Goal: Find specific page/section: Find specific page/section

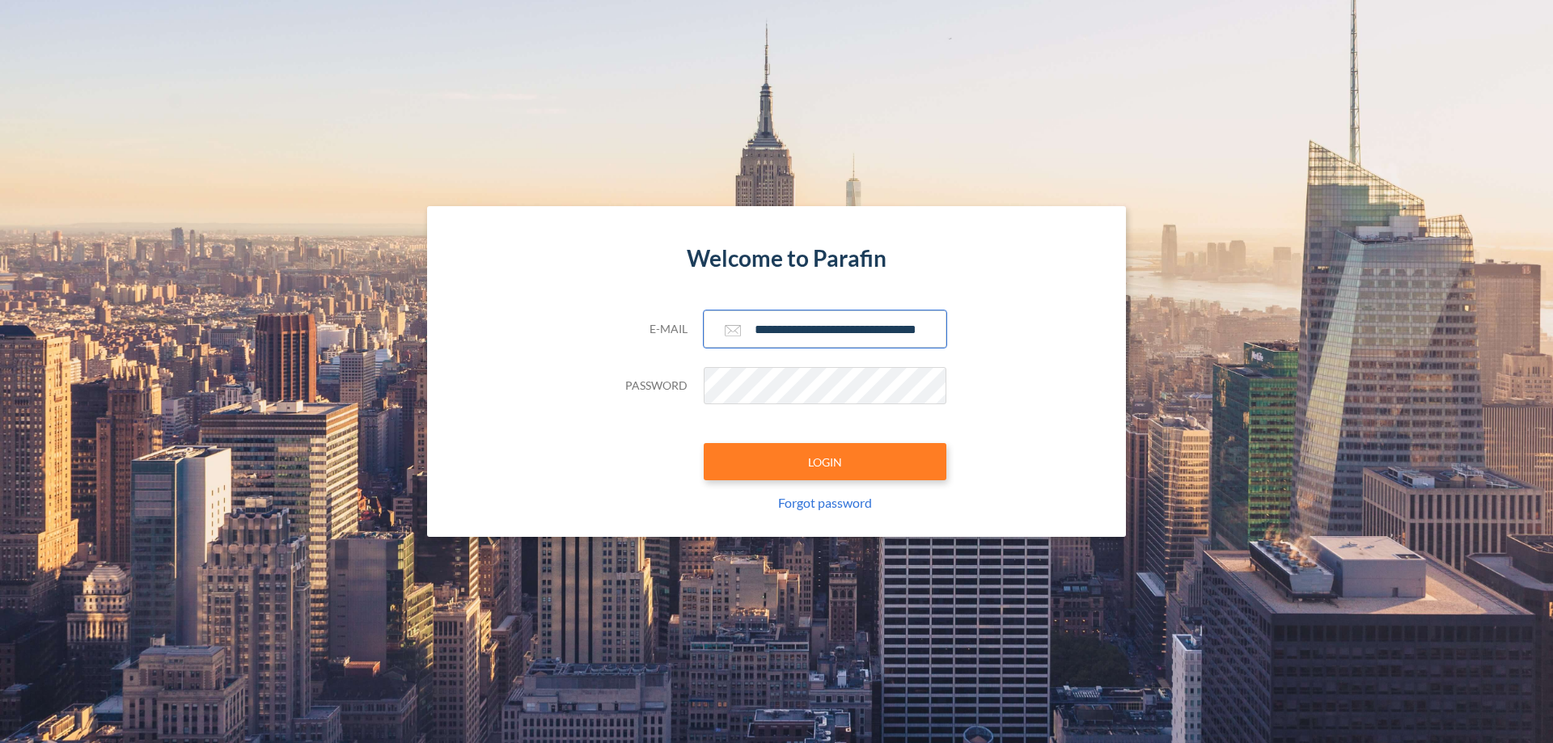
scroll to position [0, 26]
type input "**********"
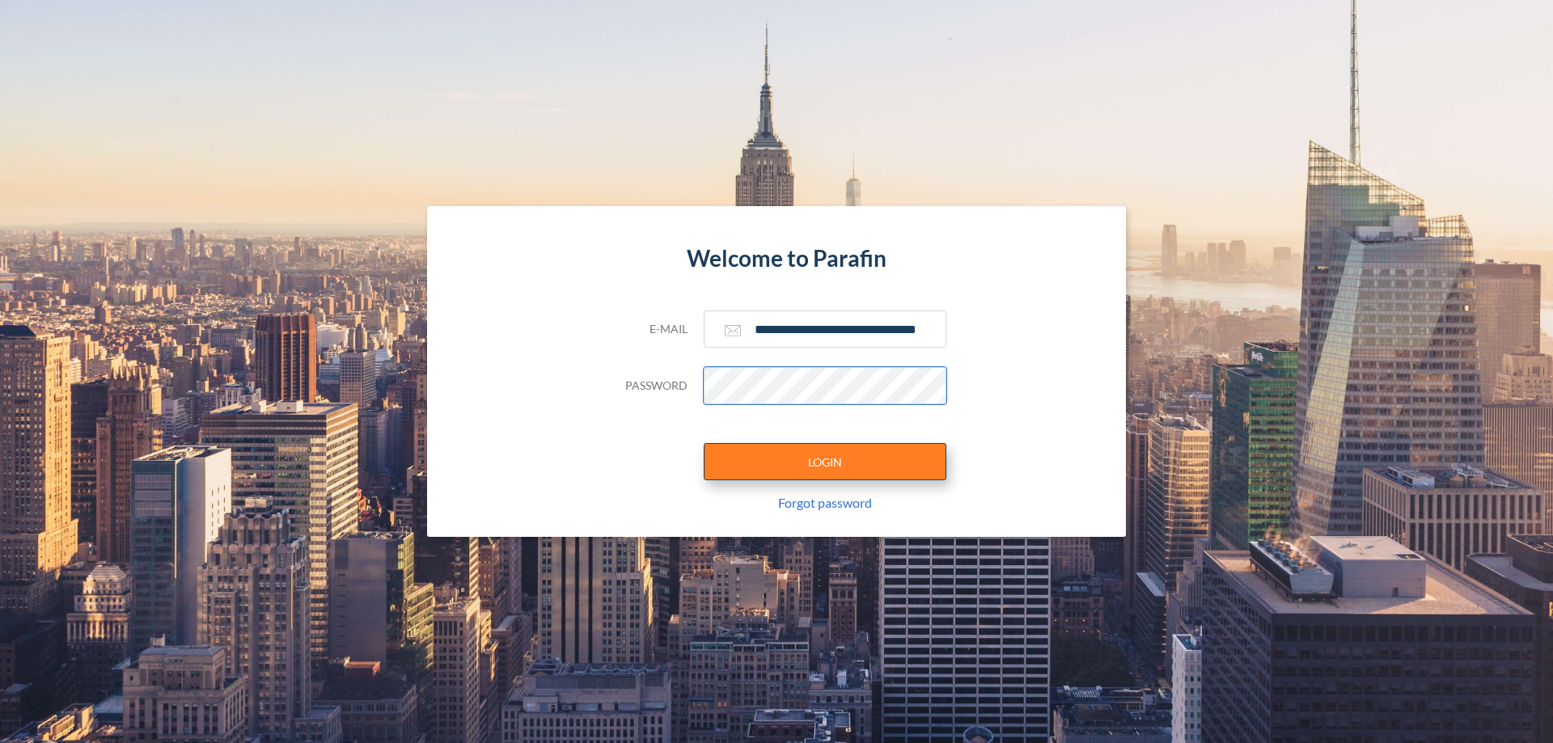
scroll to position [0, 0]
click at [825, 462] on button "LOGIN" at bounding box center [825, 461] width 243 height 37
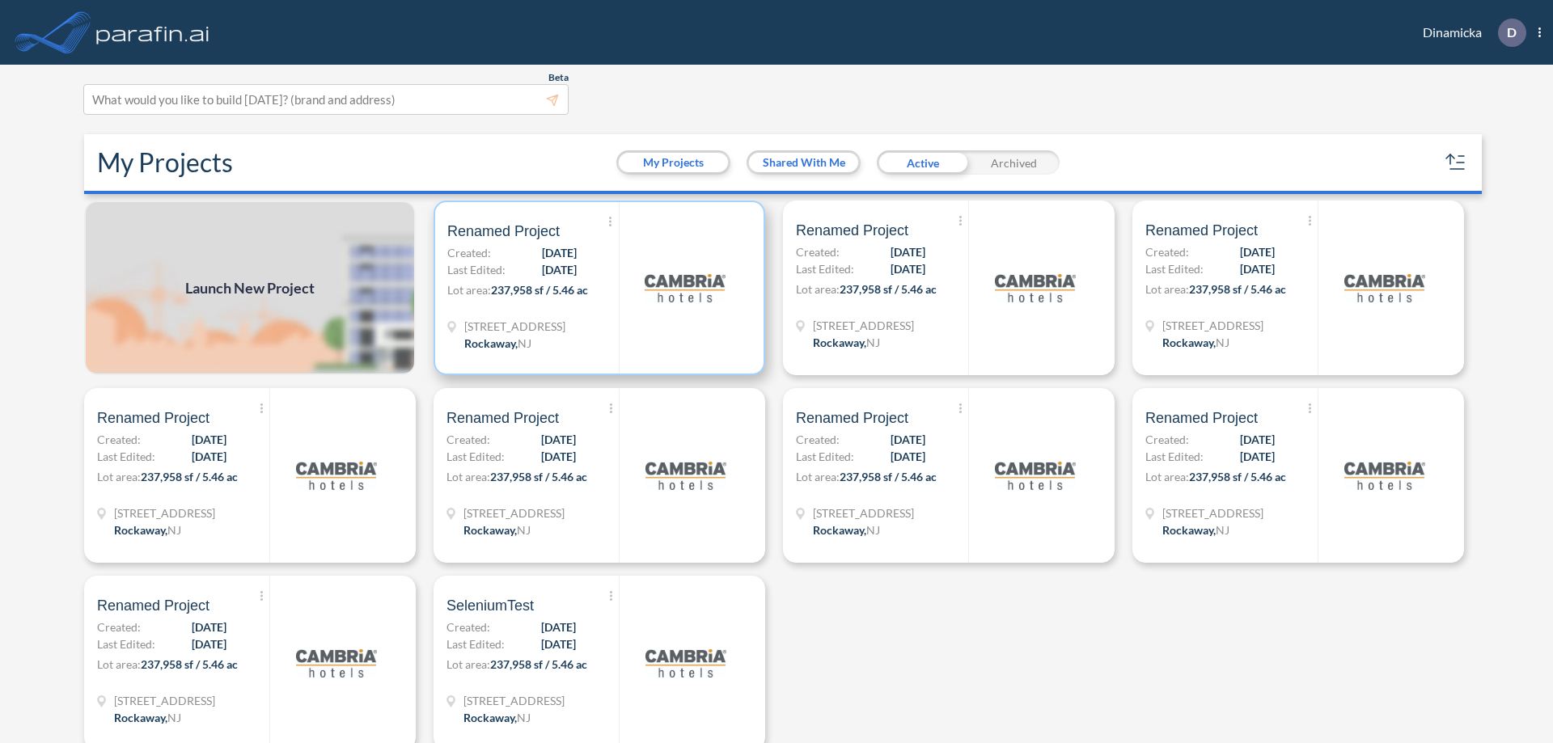
scroll to position [4, 0]
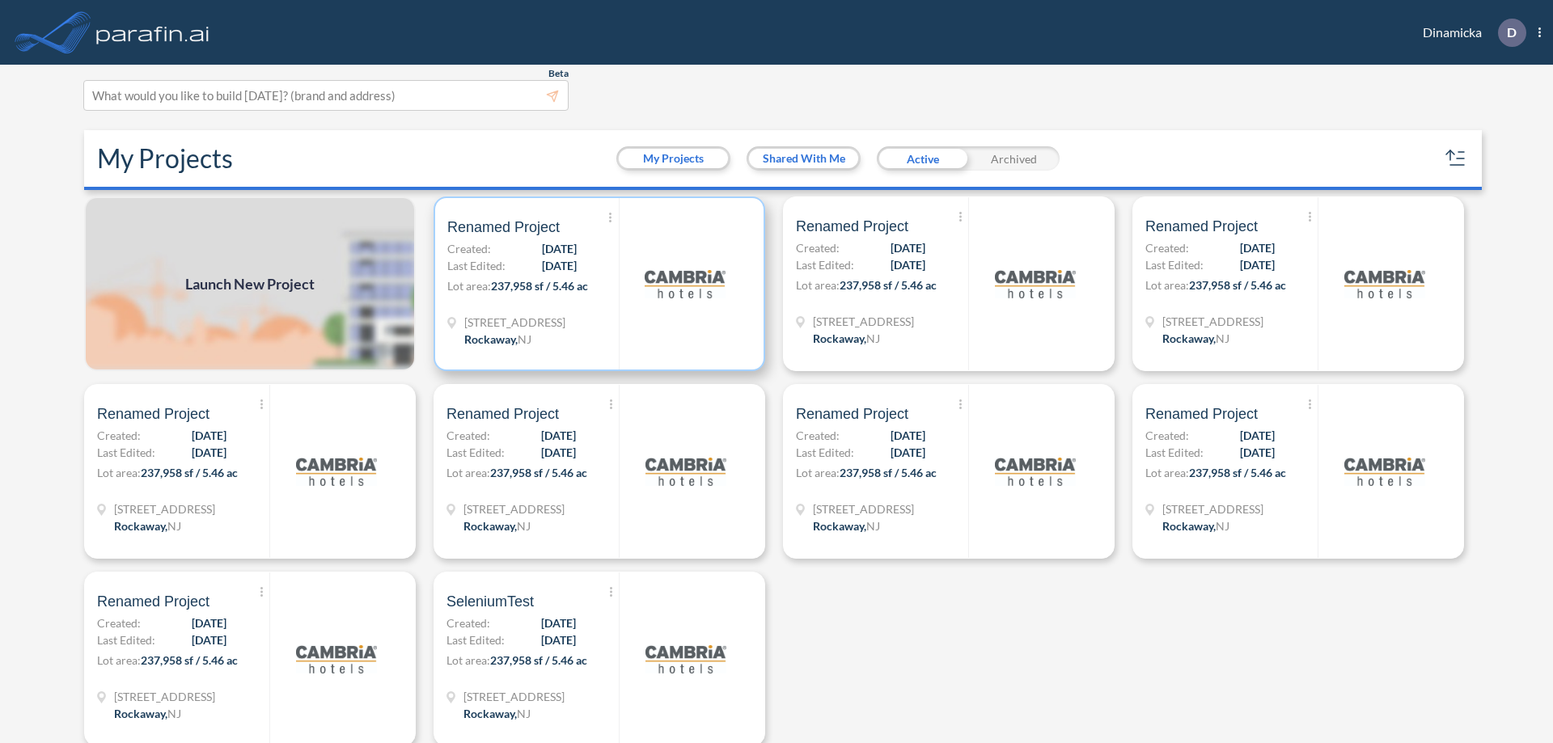
click at [596, 284] on p "Lot area: 237,958 sf / 5.46 ac" at bounding box center [532, 288] width 171 height 23
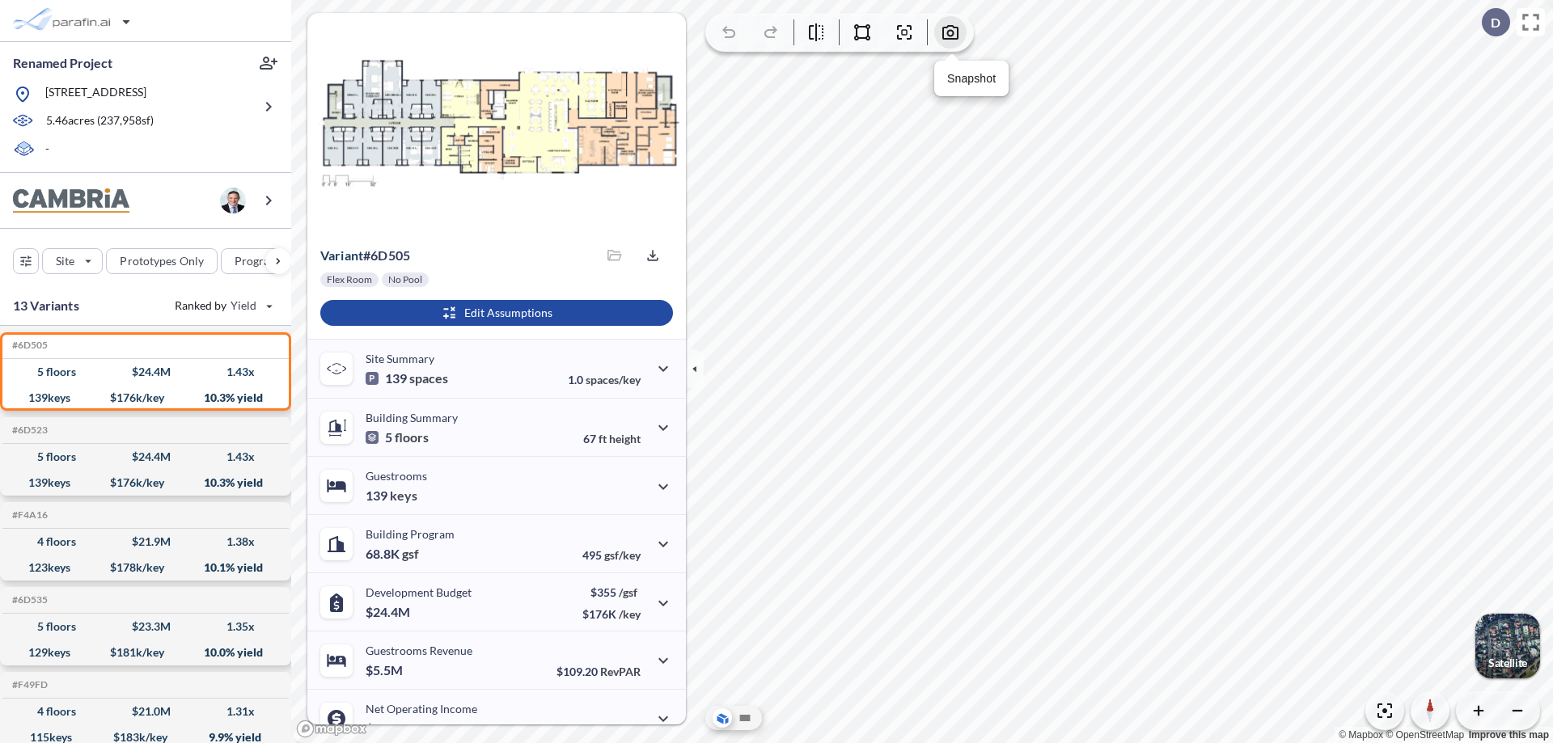
click at [950, 32] on icon "button" at bounding box center [950, 32] width 19 height 19
